Goal: Task Accomplishment & Management: Use online tool/utility

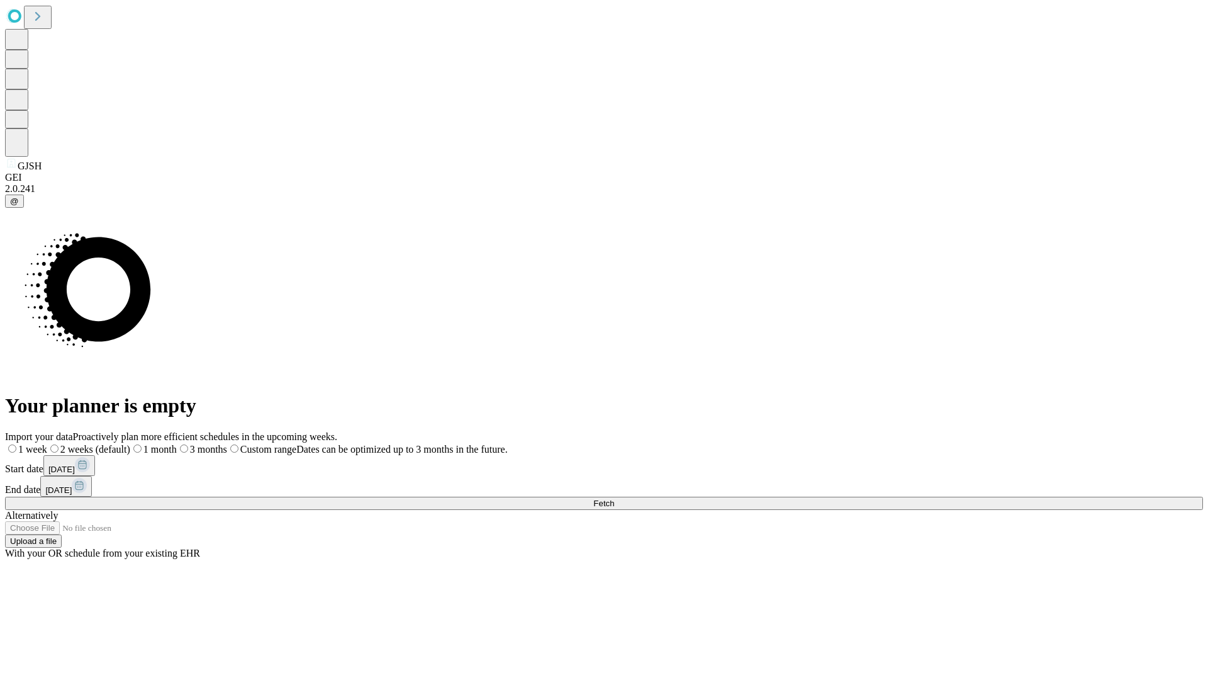
click at [614, 498] on span "Fetch" at bounding box center [604, 502] width 21 height 9
